Goal: Task Accomplishment & Management: Complete application form

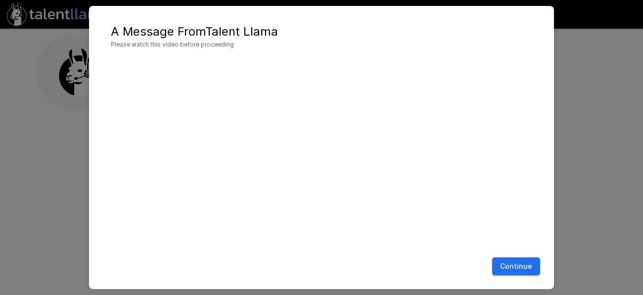
click at [511, 266] on button "Continue" at bounding box center [516, 266] width 48 height 18
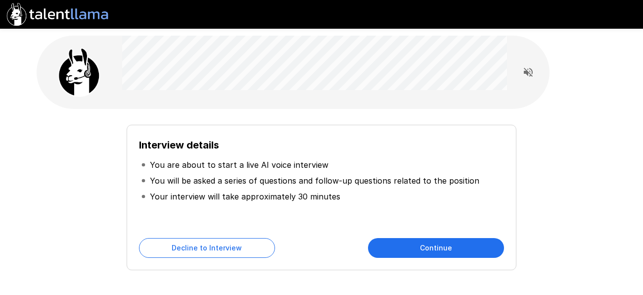
click at [471, 251] on button "Continue" at bounding box center [436, 248] width 136 height 20
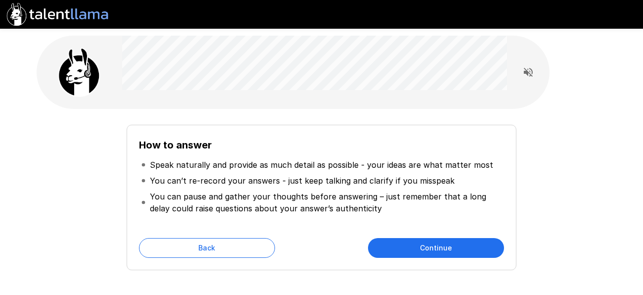
click at [471, 251] on button "Continue" at bounding box center [436, 248] width 136 height 20
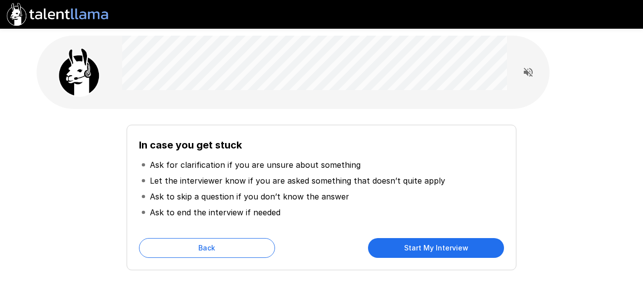
click at [219, 253] on button "Back" at bounding box center [207, 248] width 136 height 20
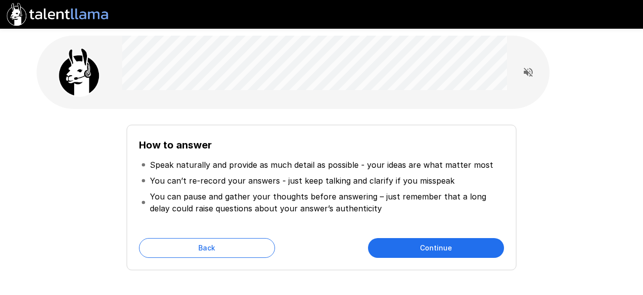
click at [430, 249] on button "Continue" at bounding box center [436, 248] width 136 height 20
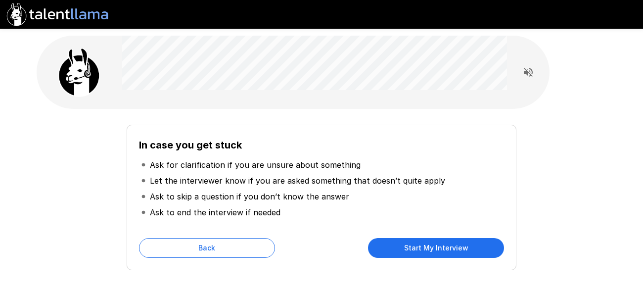
click at [430, 249] on button "Start My Interview" at bounding box center [436, 248] width 136 height 20
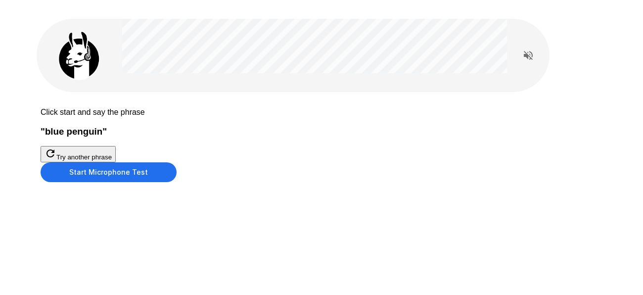
scroll to position [37, 0]
click at [177, 182] on button "Start Microphone Test" at bounding box center [109, 172] width 136 height 20
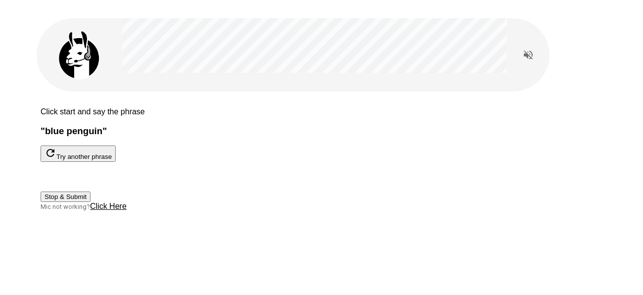
click at [91, 202] on button "Stop & Submit" at bounding box center [66, 197] width 50 height 10
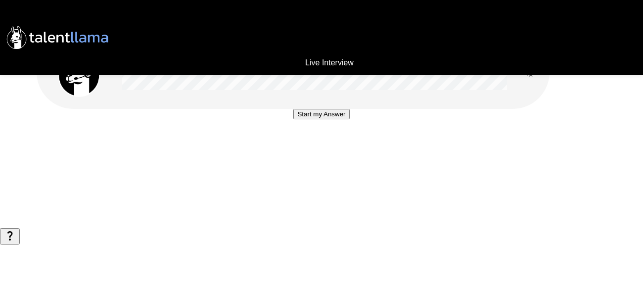
click at [327, 119] on button "Start my Answer" at bounding box center [321, 114] width 56 height 10
click at [327, 149] on button "Stop & Submit" at bounding box center [321, 144] width 50 height 10
click at [328, 119] on button "Start my Answer" at bounding box center [321, 114] width 56 height 10
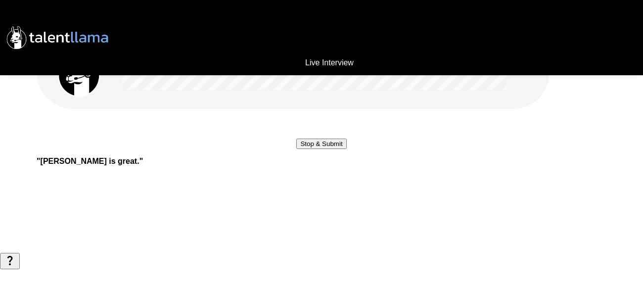
click at [328, 149] on button "Stop & Submit" at bounding box center [321, 144] width 50 height 10
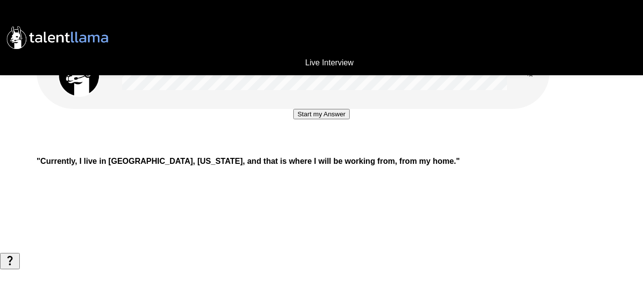
click at [328, 119] on button "Start my Answer" at bounding box center [321, 114] width 56 height 10
click at [328, 149] on button "Stop & Submit" at bounding box center [321, 144] width 50 height 10
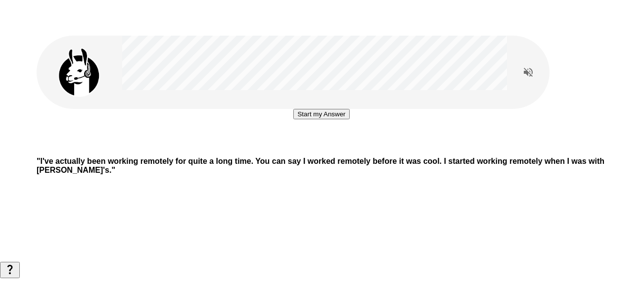
scroll to position [19, 0]
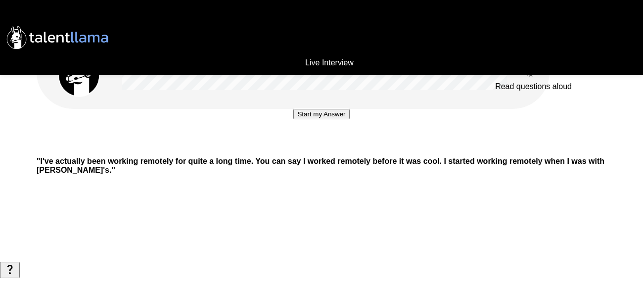
click at [530, 66] on icon "Read questions aloud" at bounding box center [529, 72] width 12 height 12
click at [317, 119] on button "Start my Answer" at bounding box center [321, 114] width 56 height 10
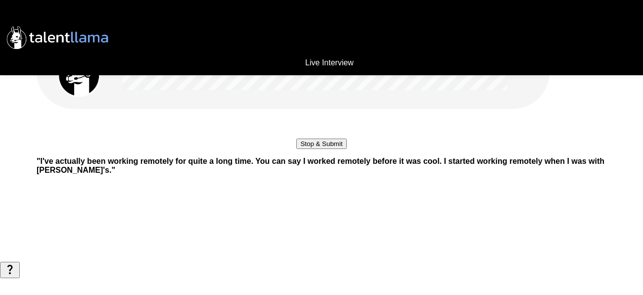
click at [317, 149] on button "Stop & Submit" at bounding box center [321, 144] width 50 height 10
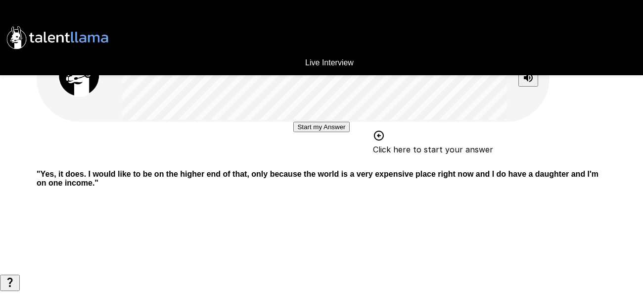
click at [312, 132] on button "Start my Answer" at bounding box center [321, 127] width 56 height 10
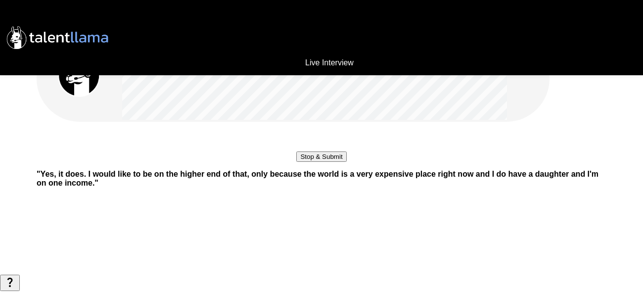
click at [312, 162] on button "Stop & Submit" at bounding box center [321, 156] width 50 height 10
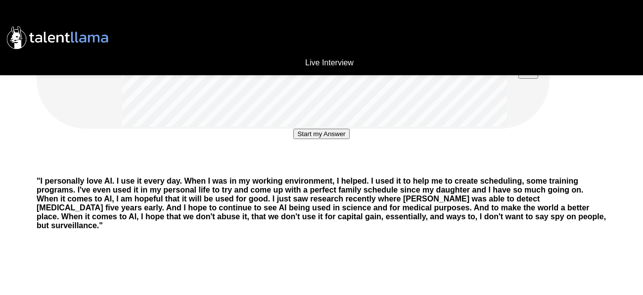
scroll to position [0, 0]
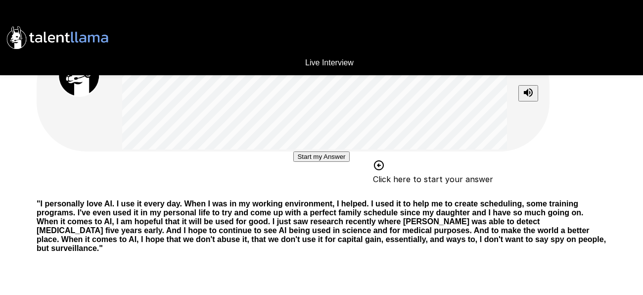
click at [133, 4] on div "Live Interview Start my Answer Click here to start your answer " I personally l…" at bounding box center [321, 178] width 643 height 356
click at [336, 162] on button "Start my Answer" at bounding box center [321, 156] width 56 height 10
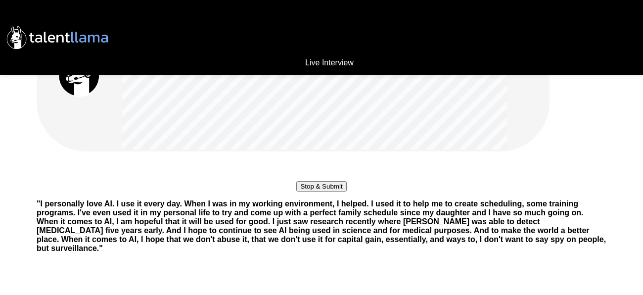
click at [336, 192] on button "Stop & Submit" at bounding box center [321, 186] width 50 height 10
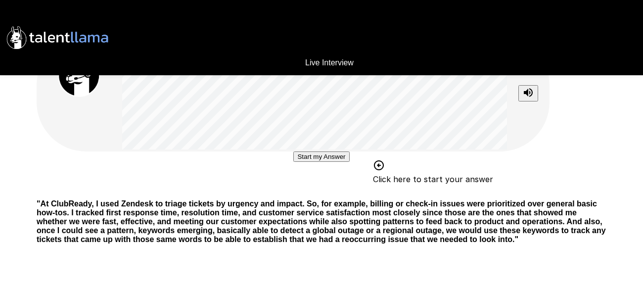
click at [345, 162] on button "Start my Answer" at bounding box center [321, 156] width 56 height 10
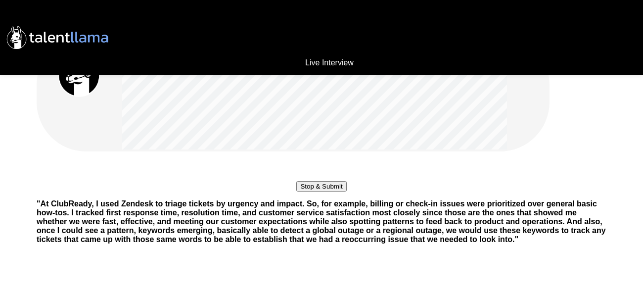
click at [343, 192] on button "Stop & Submit" at bounding box center [321, 186] width 50 height 10
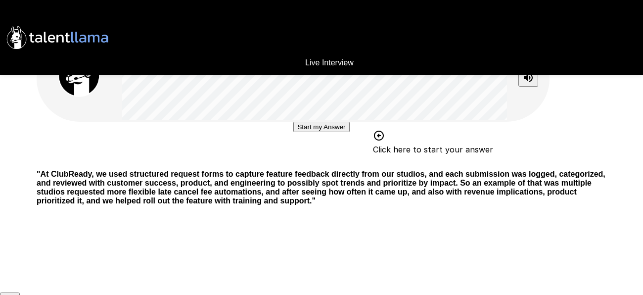
click at [325, 132] on button "Start my Answer" at bounding box center [321, 127] width 56 height 10
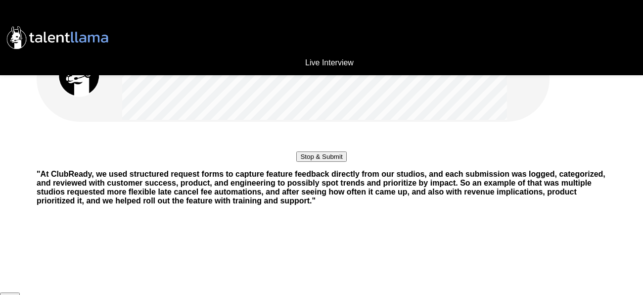
click at [325, 162] on button "Stop & Submit" at bounding box center [321, 156] width 50 height 10
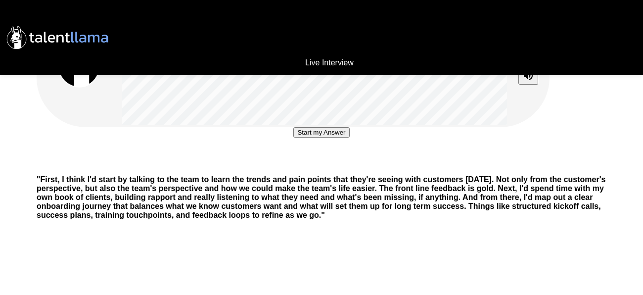
scroll to position [11, 0]
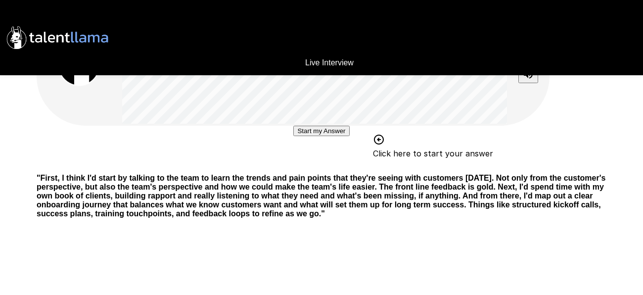
click at [349, 136] on button "Start my Answer" at bounding box center [321, 131] width 56 height 10
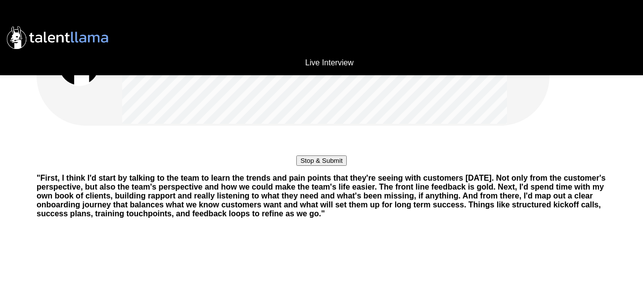
click at [346, 166] on button "Stop & Submit" at bounding box center [321, 160] width 50 height 10
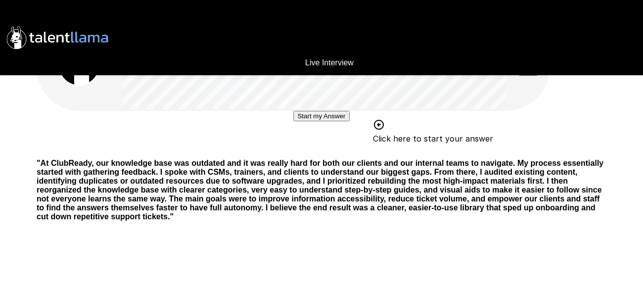
click at [320, 121] on button "Start my Answer" at bounding box center [321, 116] width 56 height 10
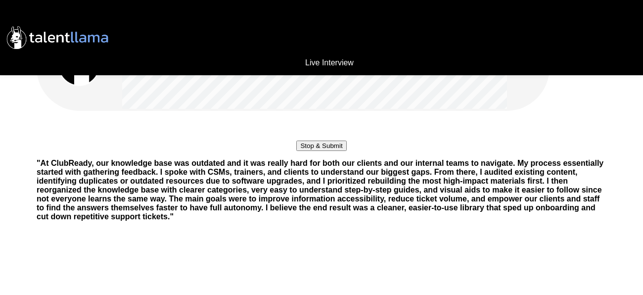
click at [320, 151] on button "Stop & Submit" at bounding box center [321, 146] width 50 height 10
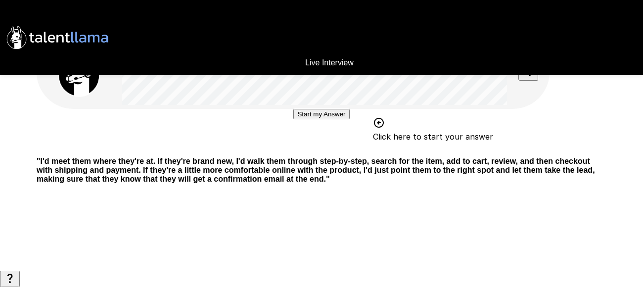
click at [319, 119] on button "Start my Answer" at bounding box center [321, 114] width 56 height 10
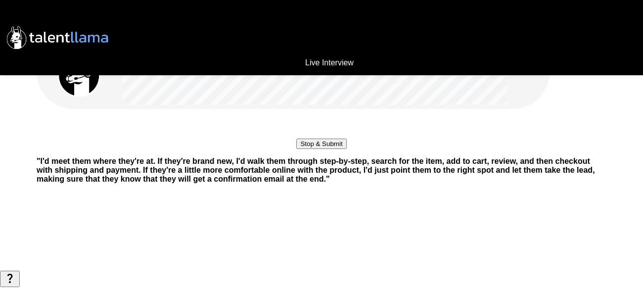
click at [319, 149] on button "Stop & Submit" at bounding box center [321, 144] width 50 height 10
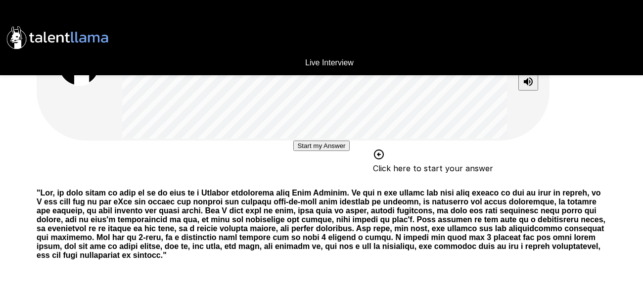
click at [301, 151] on button "Start my Answer" at bounding box center [321, 146] width 56 height 10
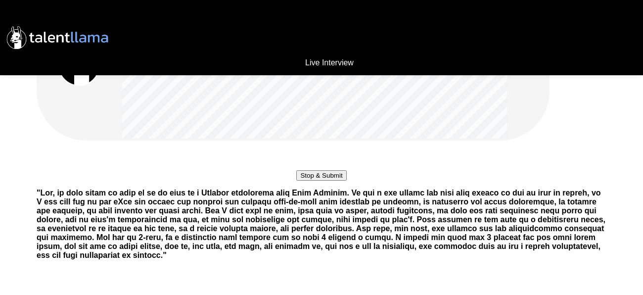
click at [301, 181] on button "Stop & Submit" at bounding box center [321, 175] width 50 height 10
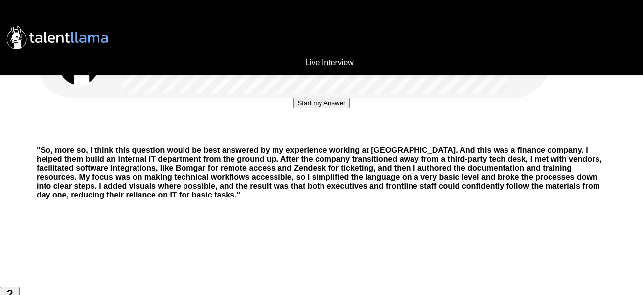
click at [346, 108] on button "Start my Answer" at bounding box center [321, 103] width 56 height 10
click at [346, 138] on button "Stop & Submit" at bounding box center [321, 133] width 50 height 10
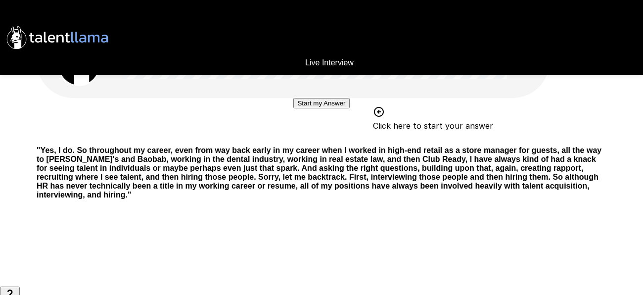
click at [329, 108] on button "Start my Answer" at bounding box center [321, 103] width 56 height 10
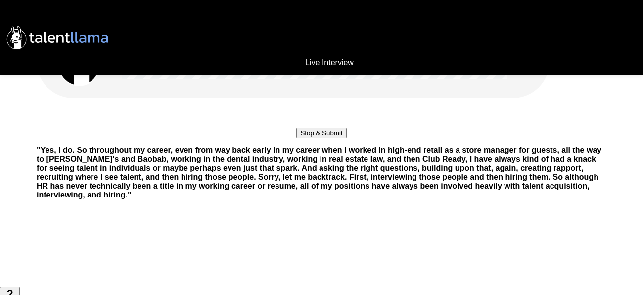
click at [329, 138] on button "Stop & Submit" at bounding box center [321, 133] width 50 height 10
